Goal: Entertainment & Leisure: Consume media (video, audio)

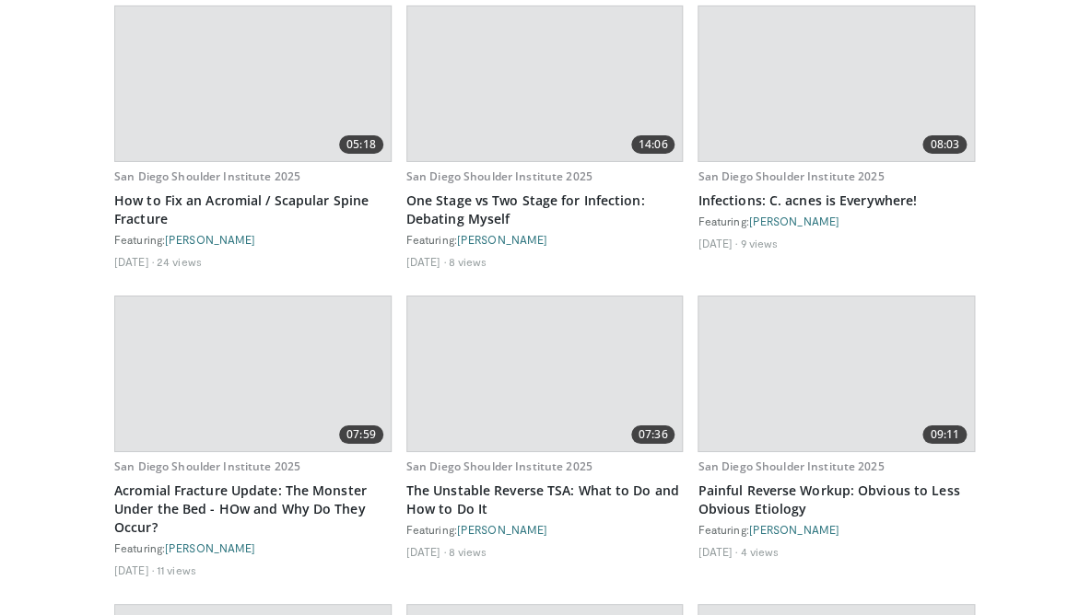
scroll to position [25919, 0]
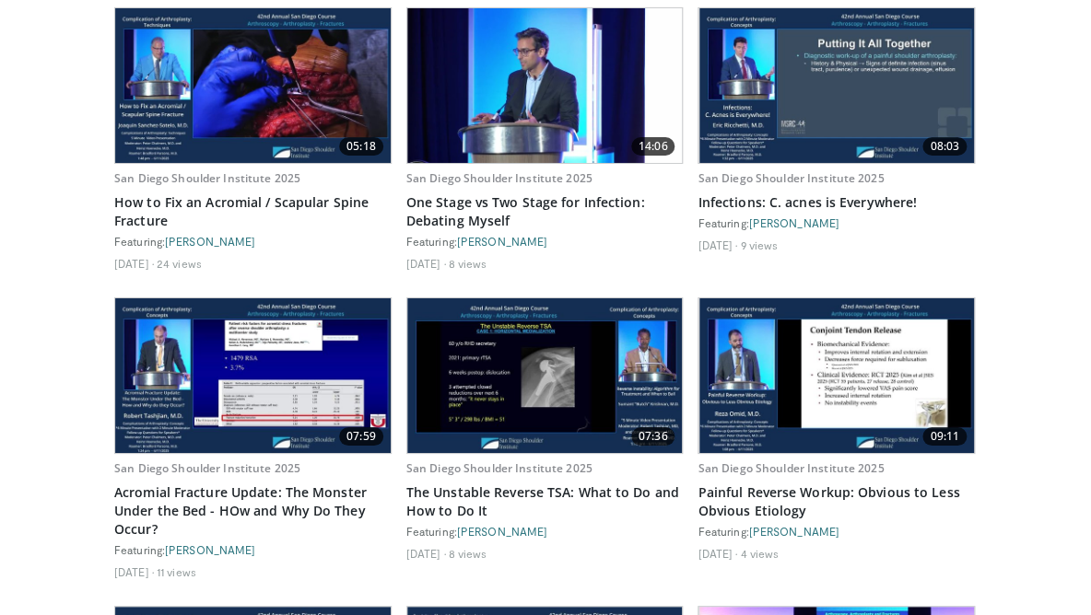
click at [496, 298] on img at bounding box center [544, 375] width 275 height 155
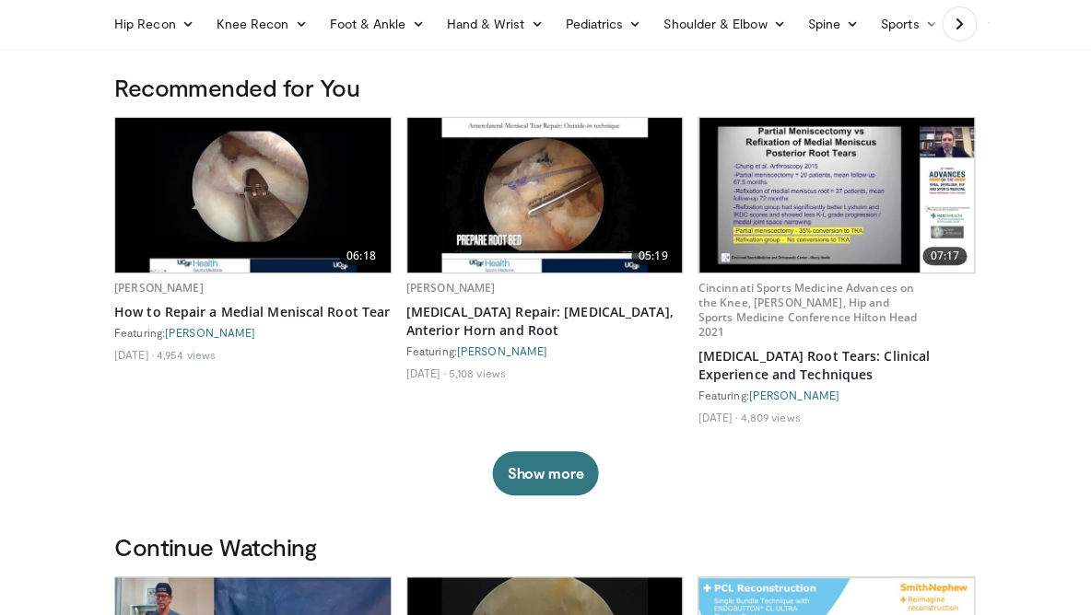
scroll to position [70, 0]
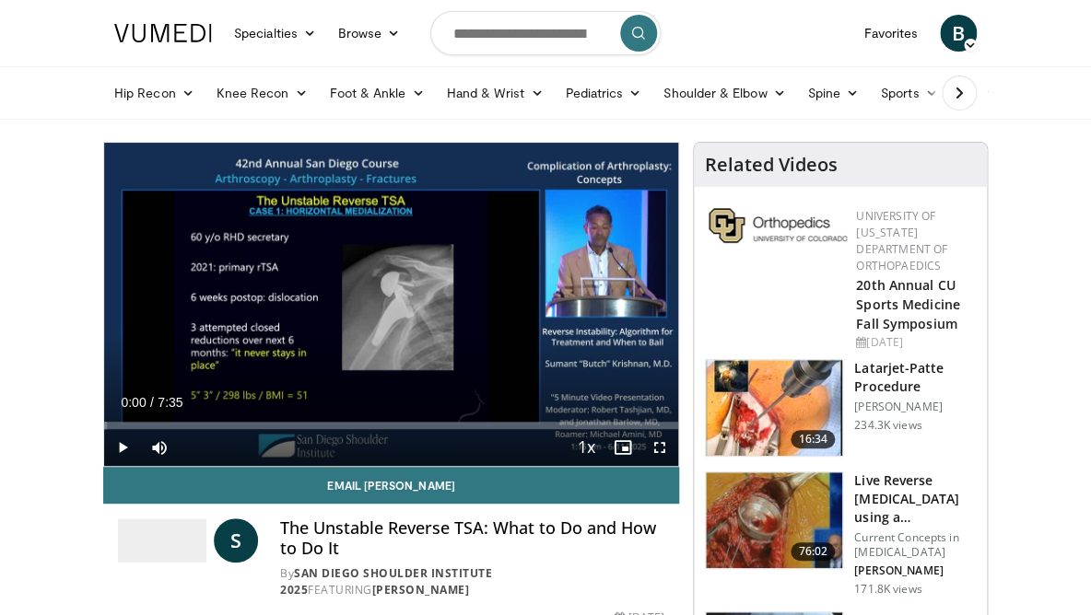
click at [123, 449] on span "Video Player" at bounding box center [122, 447] width 37 height 37
click at [661, 448] on span "Video Player" at bounding box center [659, 447] width 37 height 37
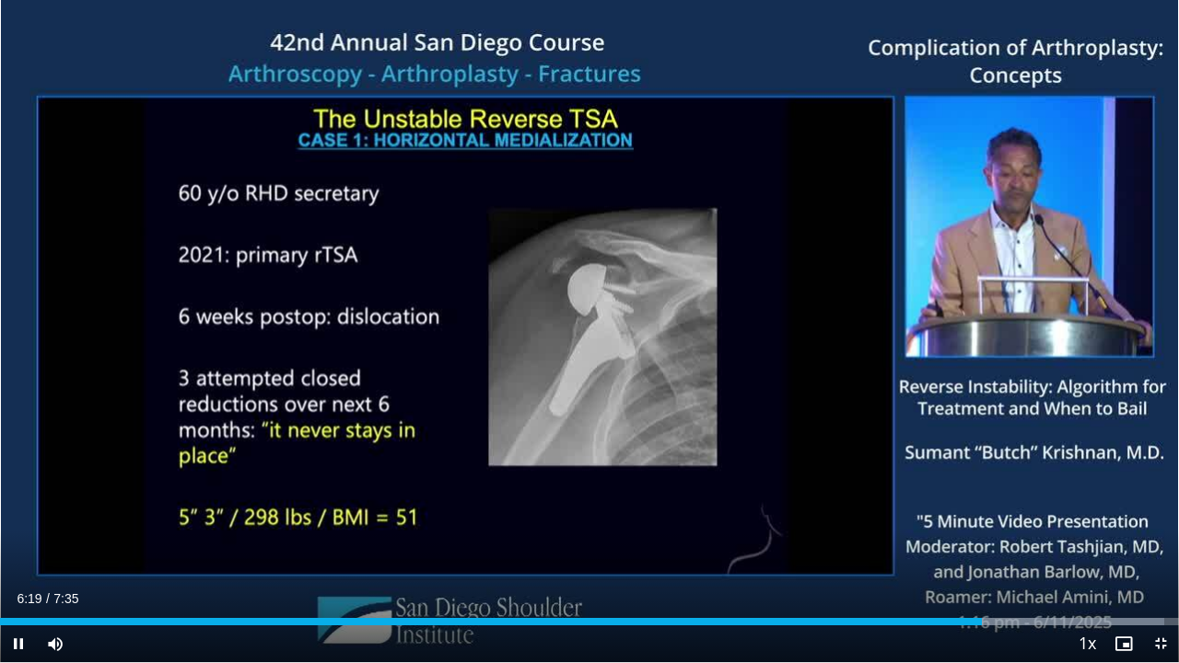
click at [1090, 614] on span "Video Player" at bounding box center [1160, 643] width 37 height 37
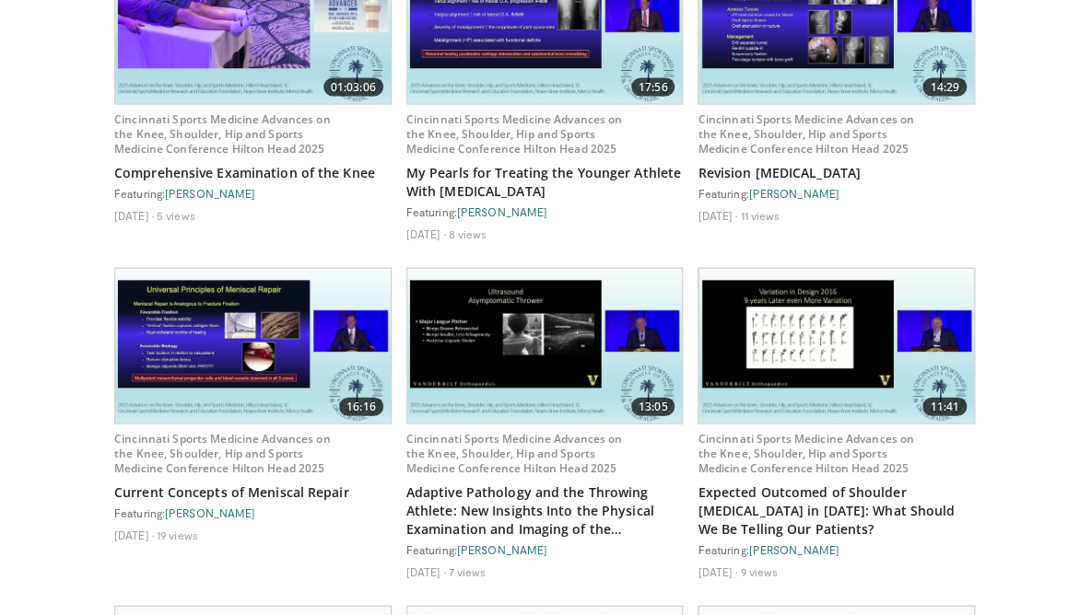
scroll to position [18557, 0]
click at [238, 269] on img at bounding box center [252, 346] width 275 height 155
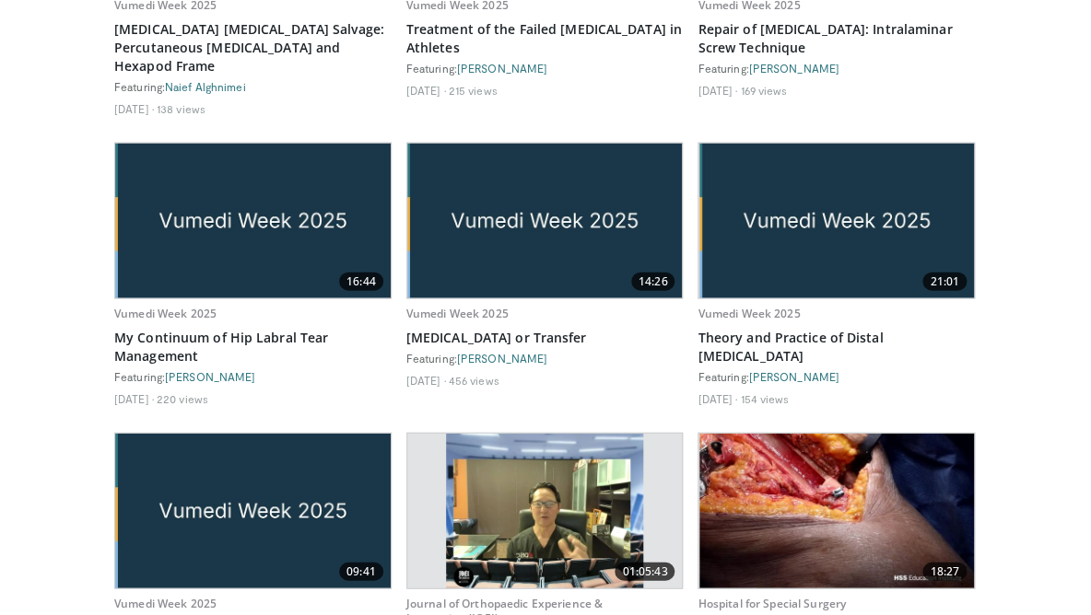
scroll to position [31614, 0]
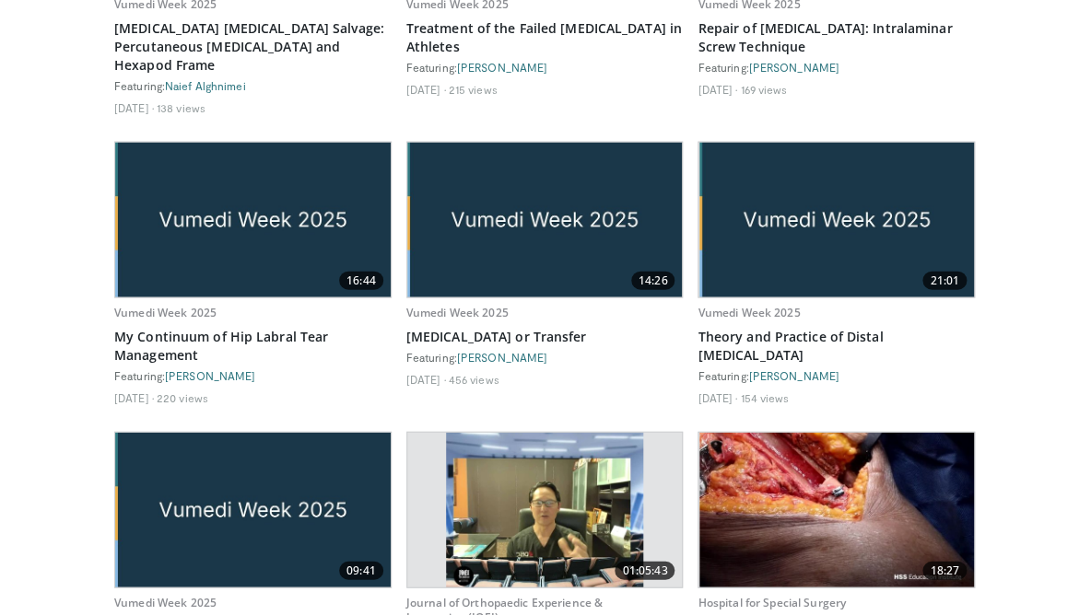
click at [193, 433] on img at bounding box center [252, 510] width 275 height 155
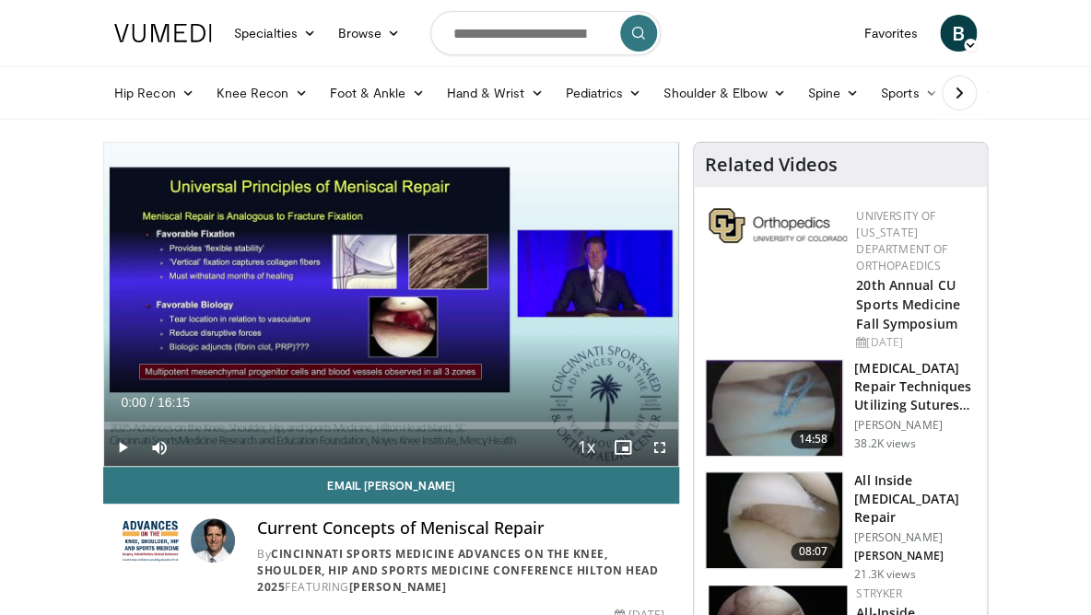
click at [117, 446] on span "Video Player" at bounding box center [122, 447] width 37 height 37
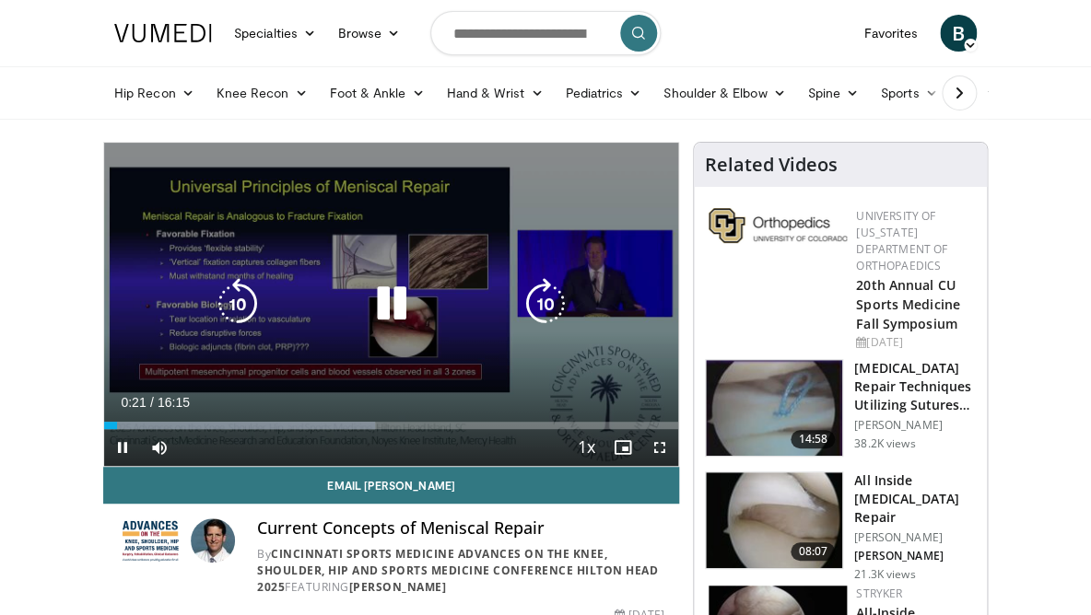
click at [665, 455] on span "Video Player" at bounding box center [659, 447] width 37 height 37
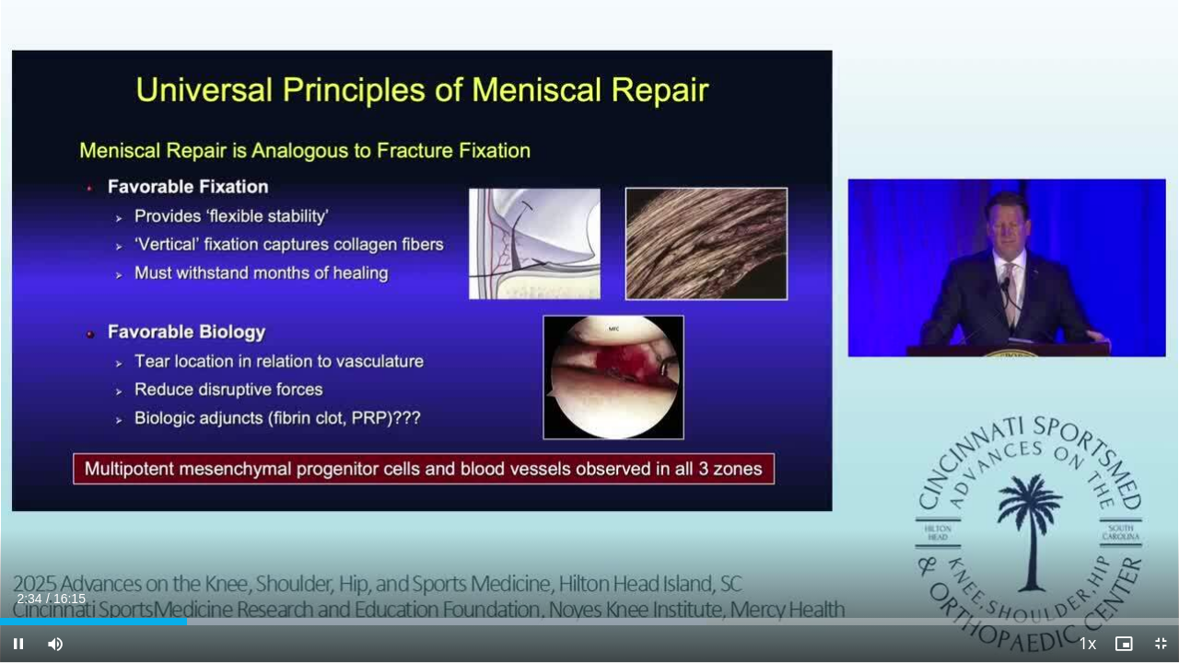
click at [1090, 614] on span "Video Player" at bounding box center [1160, 643] width 37 height 37
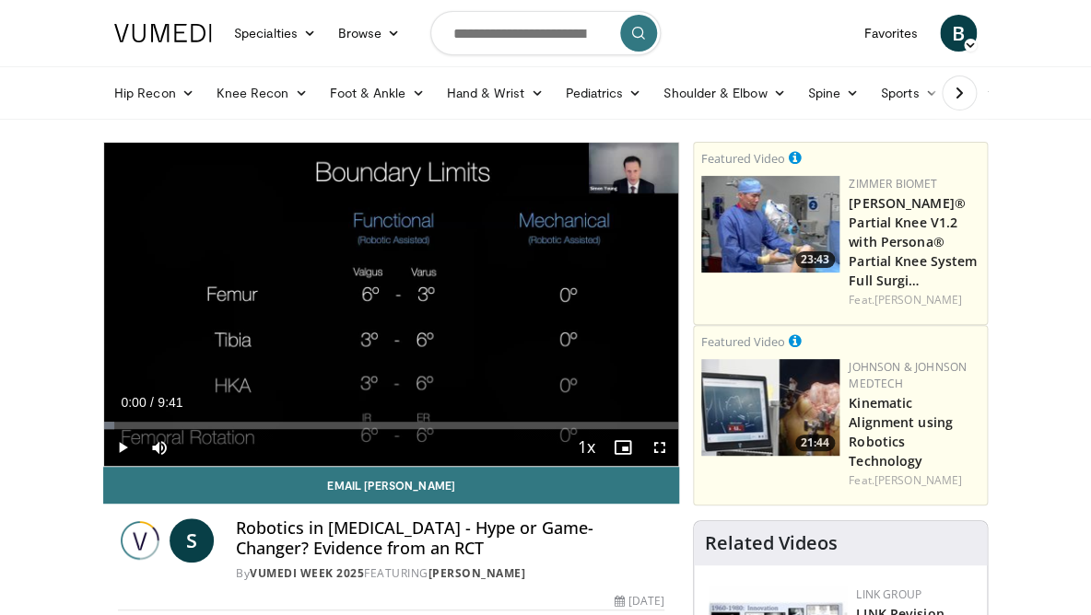
click at [124, 450] on span "Video Player" at bounding box center [122, 447] width 37 height 37
click at [662, 452] on span "Video Player" at bounding box center [659, 447] width 37 height 37
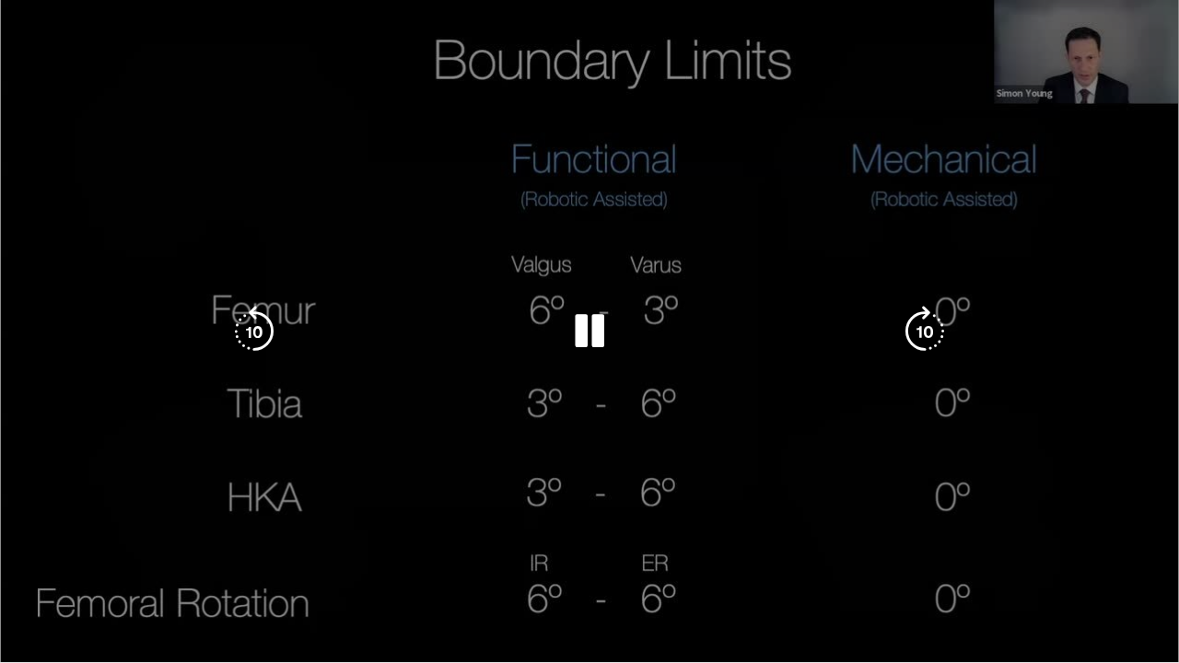
click at [1090, 614] on div "10 seconds Tap to unmute" at bounding box center [589, 331] width 1179 height 662
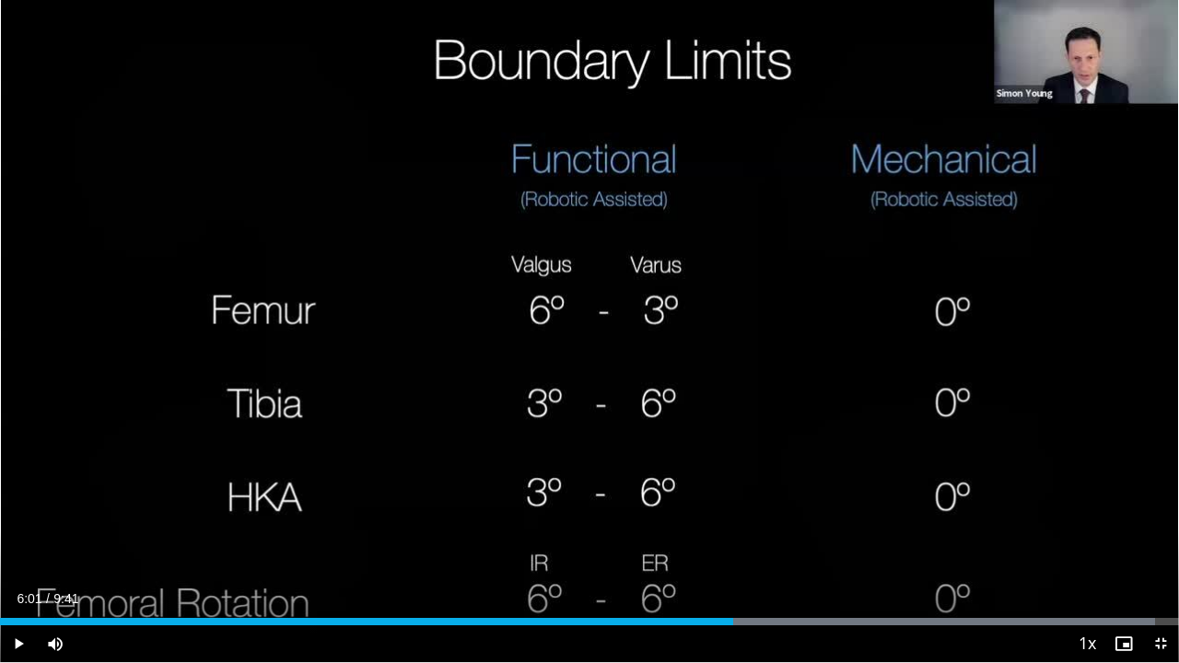
click at [1090, 614] on span "Video Player" at bounding box center [1160, 643] width 37 height 37
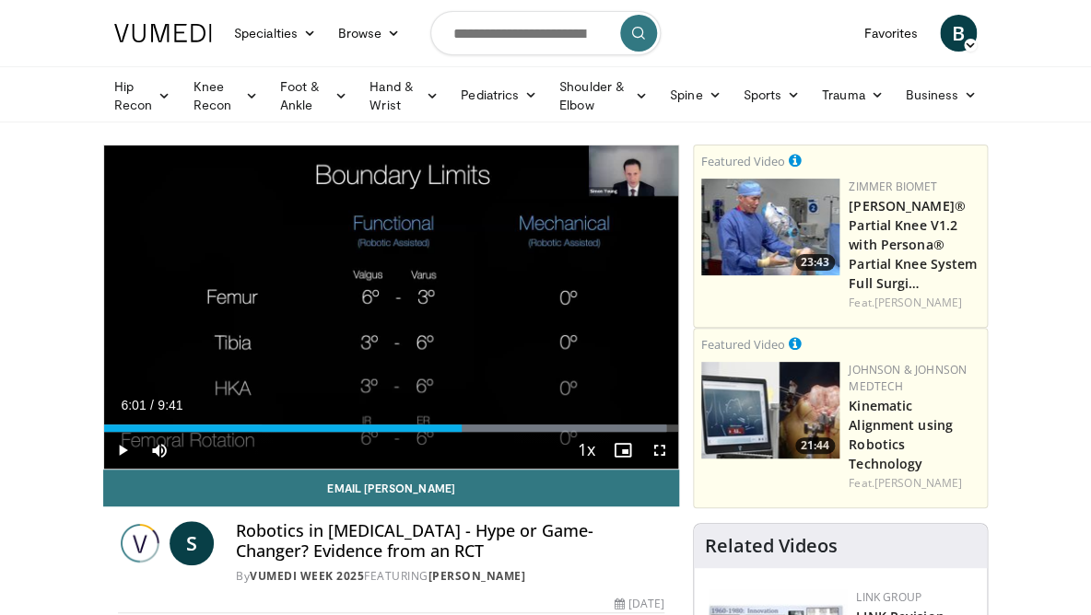
click at [137, 398] on span "6:01" at bounding box center [133, 405] width 25 height 15
click at [125, 449] on span "Video Player" at bounding box center [122, 450] width 37 height 37
